Goal: Transaction & Acquisition: Purchase product/service

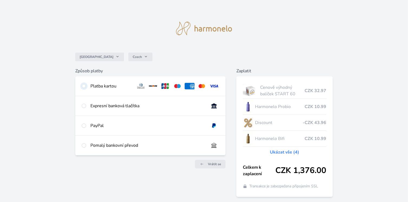
click at [84, 85] on input "radio" at bounding box center [84, 86] width 4 height 4
radio input "true"
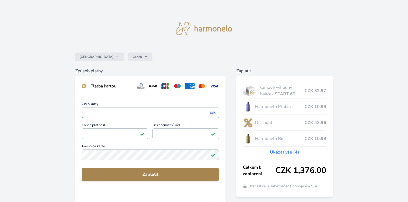
click at [128, 171] on span "Zaplatit" at bounding box center [150, 174] width 129 height 6
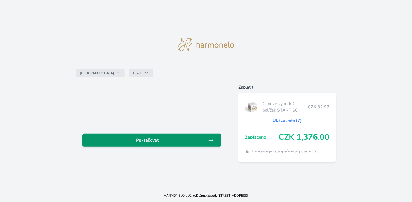
click at [166, 140] on span "Pokračovat" at bounding box center [147, 140] width 121 height 6
